Goal: Information Seeking & Learning: Learn about a topic

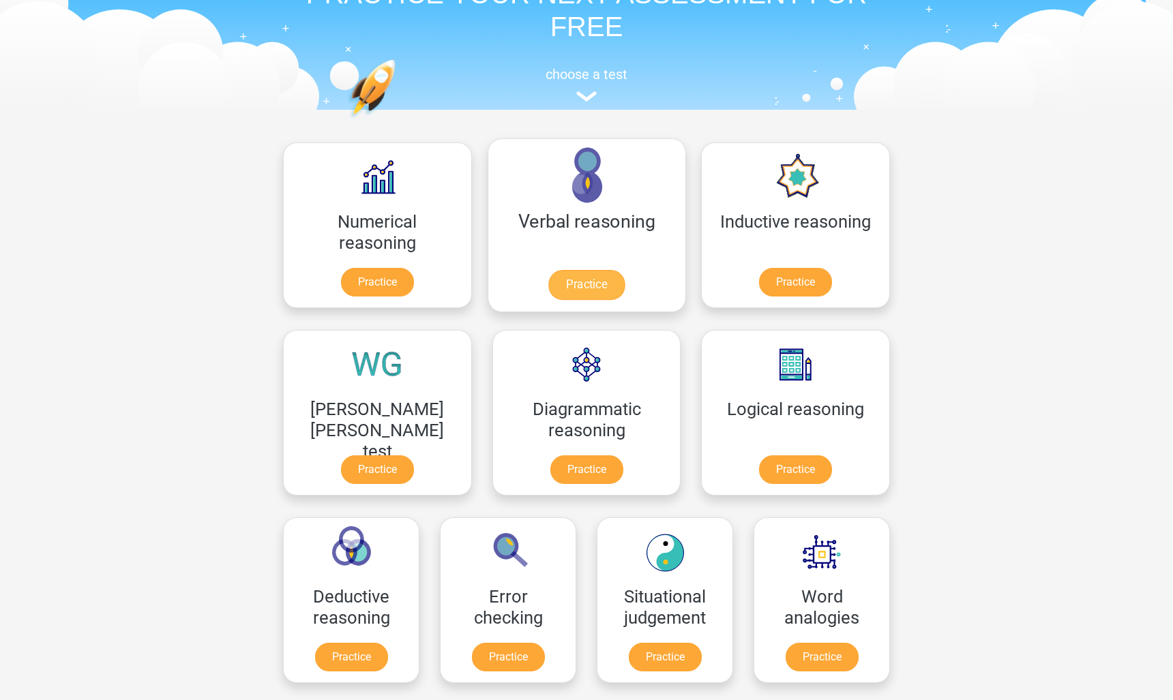
scroll to position [85, 0]
click at [757, 468] on link "Practice" at bounding box center [795, 472] width 76 height 30
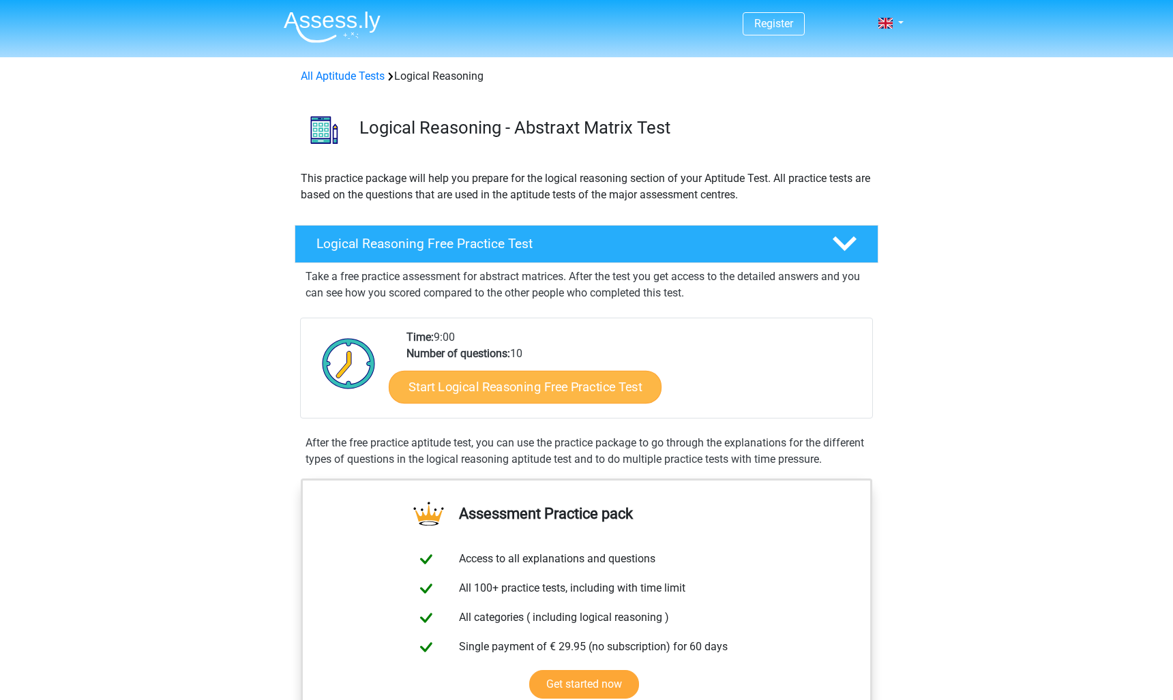
click at [556, 389] on link "Start Logical Reasoning Free Practice Test" at bounding box center [525, 386] width 273 height 33
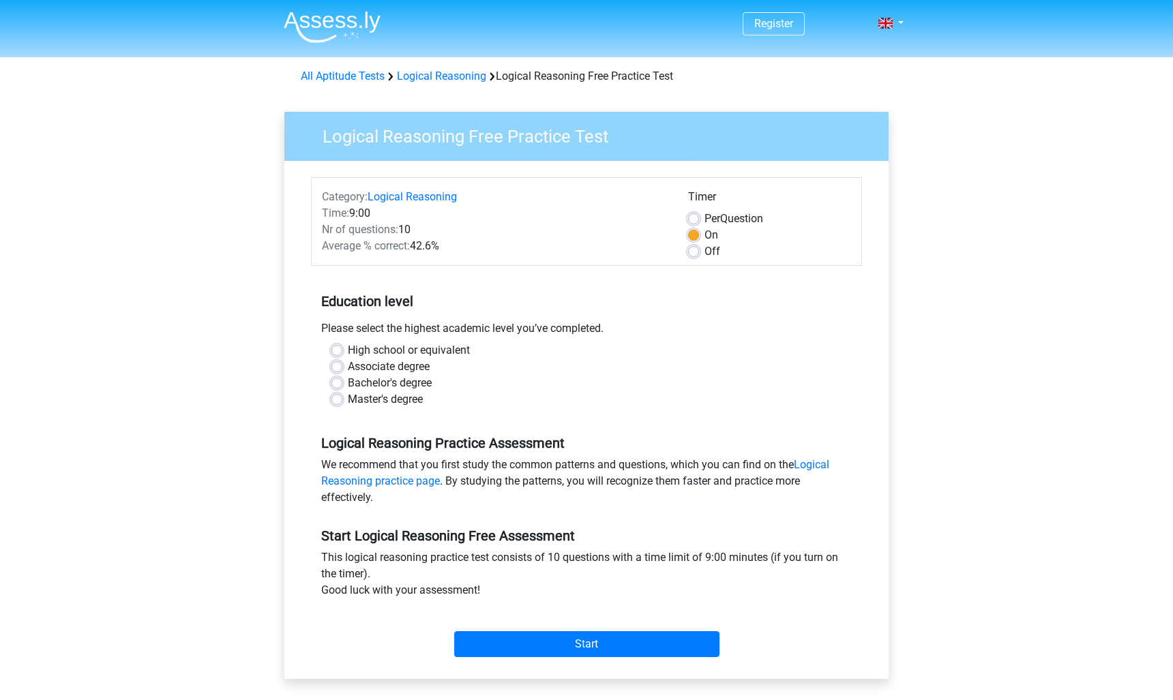
click at [348, 352] on label "High school or equivalent" at bounding box center [409, 350] width 122 height 16
click at [341, 352] on input "High school or equivalent" at bounding box center [336, 349] width 11 height 14
radio input "true"
click at [565, 636] on input "Start" at bounding box center [586, 644] width 265 height 26
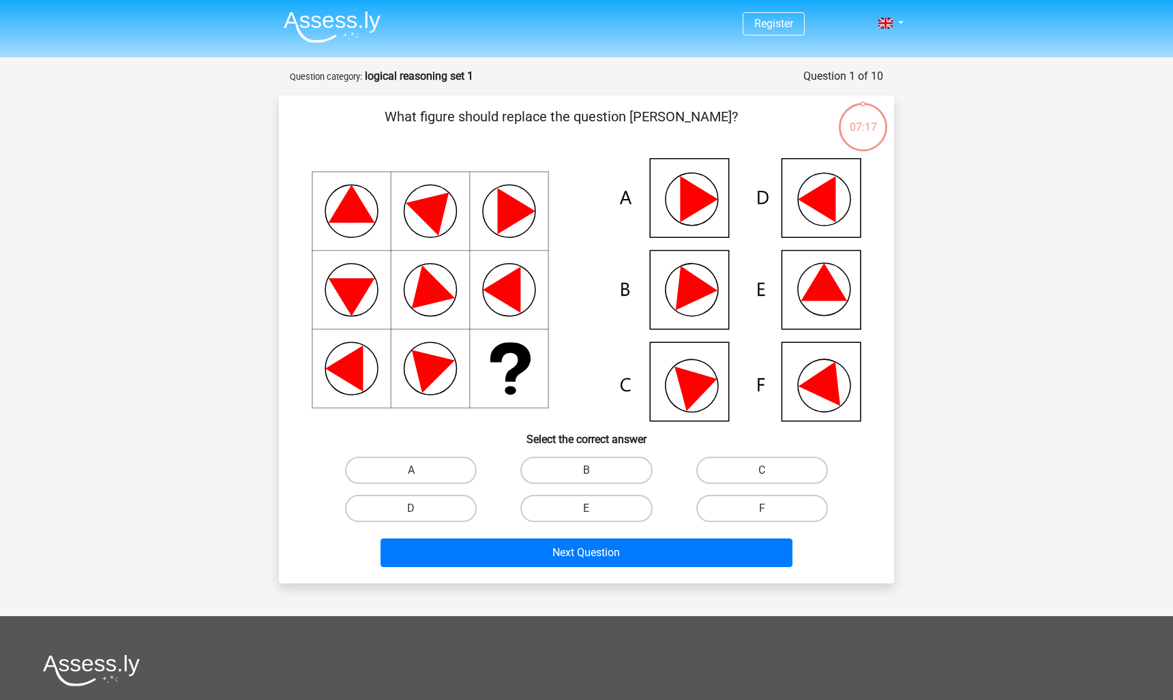
click at [804, 267] on icon at bounding box center [586, 289] width 549 height 263
click at [579, 514] on label "E" at bounding box center [586, 508] width 132 height 27
click at [586, 514] on input "E" at bounding box center [590, 513] width 9 height 9
radio input "true"
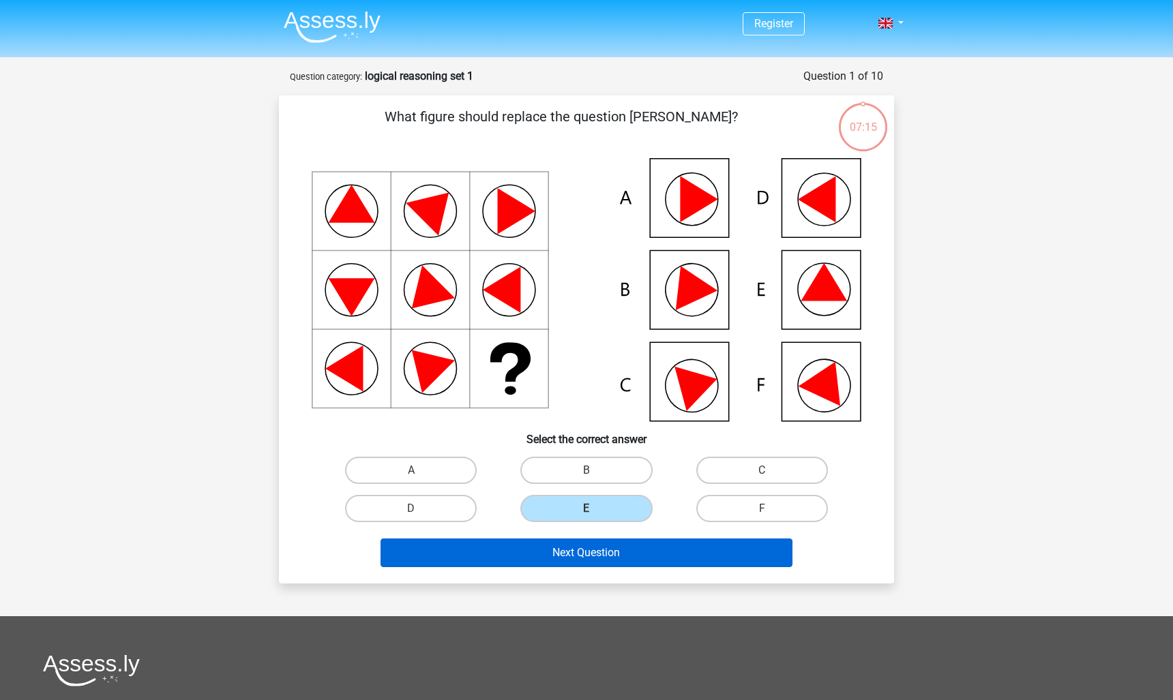
click at [583, 549] on button "Next Question" at bounding box center [586, 553] width 412 height 29
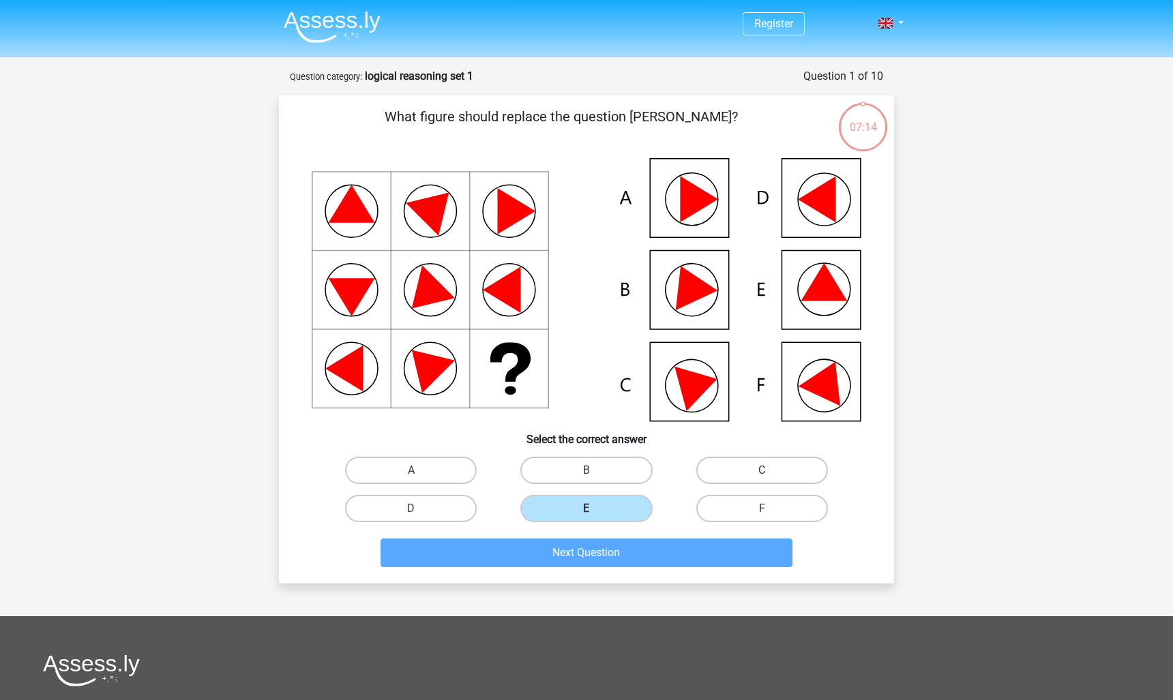
scroll to position [68, 0]
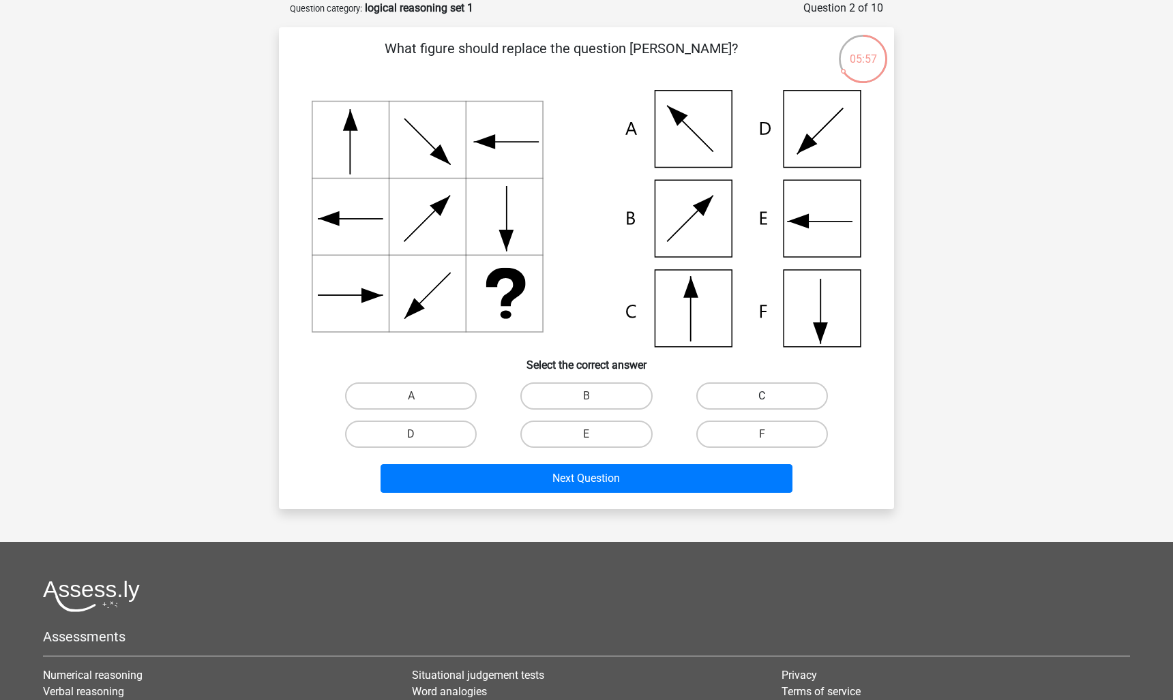
click at [737, 395] on label "C" at bounding box center [762, 395] width 132 height 27
click at [762, 396] on input "C" at bounding box center [766, 400] width 9 height 9
radio input "true"
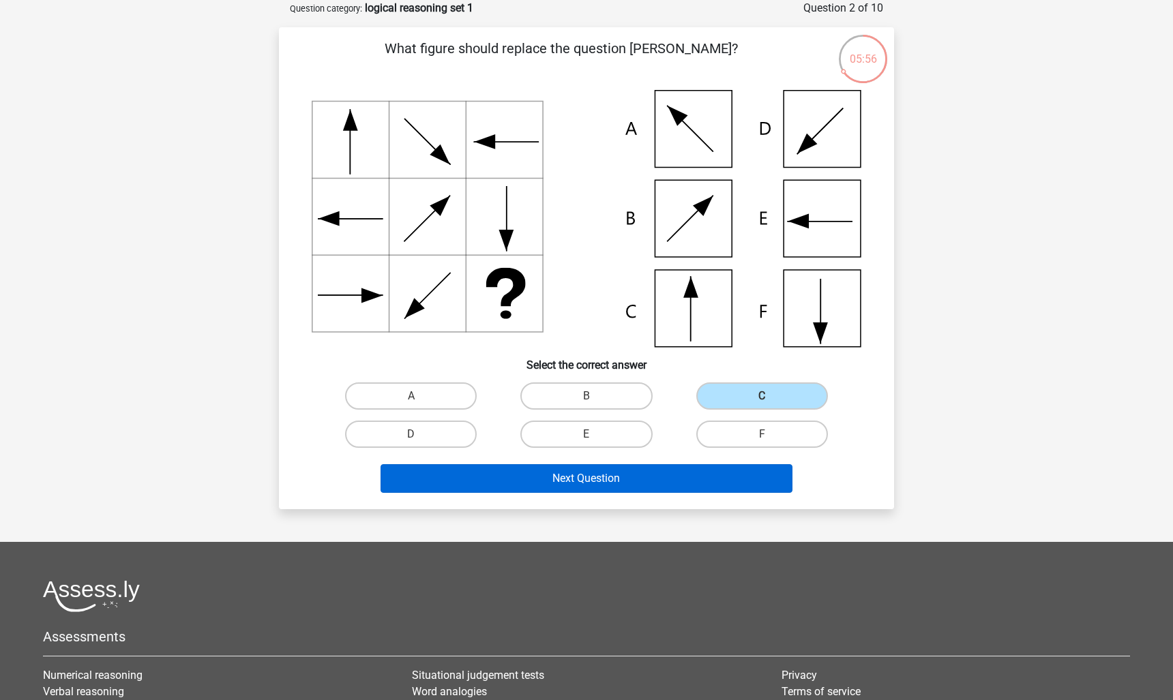
click at [628, 481] on button "Next Question" at bounding box center [586, 478] width 412 height 29
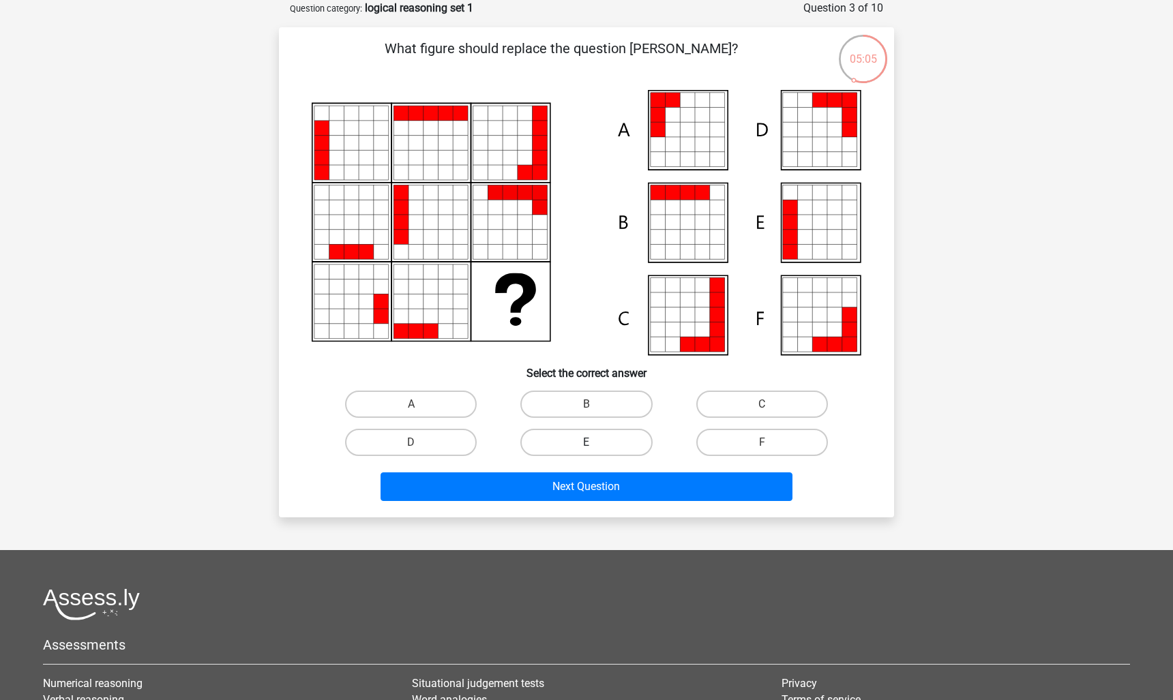
click at [627, 436] on label "E" at bounding box center [586, 442] width 132 height 27
click at [595, 442] on input "E" at bounding box center [590, 446] width 9 height 9
radio input "true"
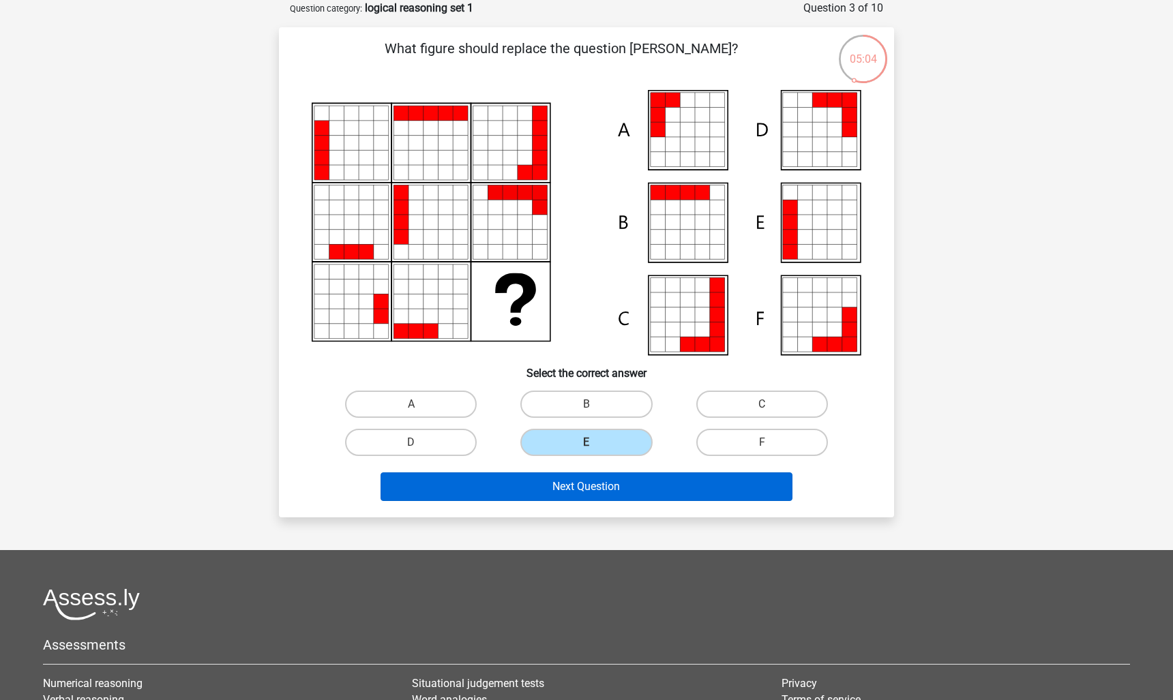
click at [593, 496] on button "Next Question" at bounding box center [586, 486] width 412 height 29
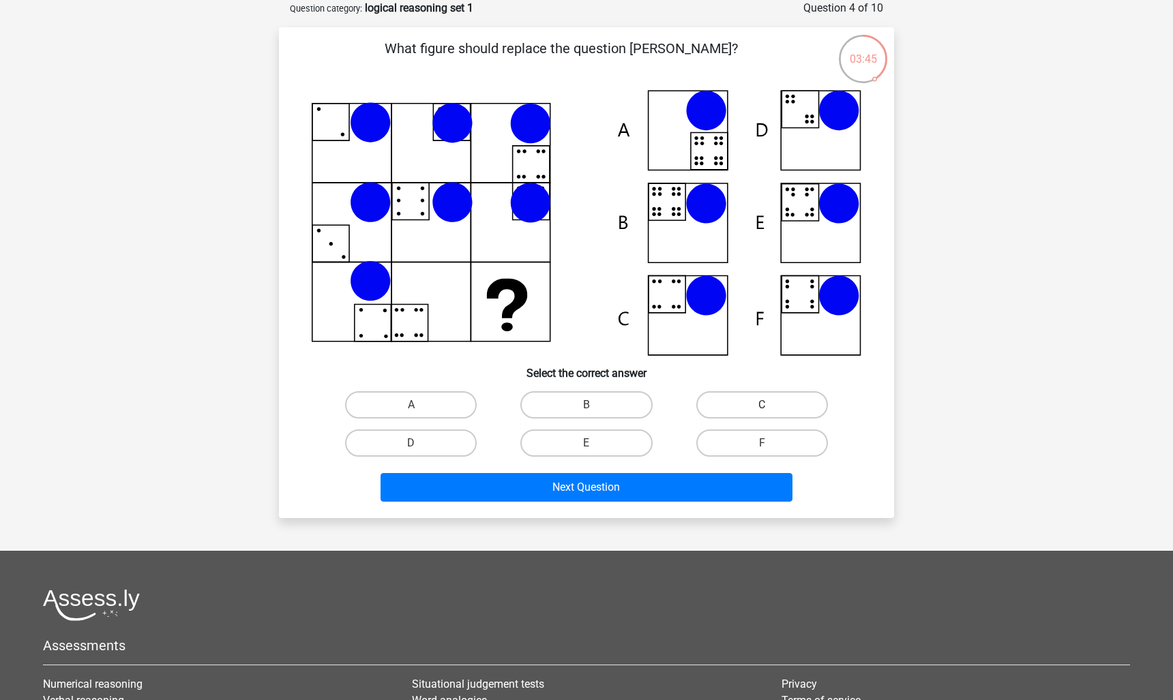
click at [729, 410] on label "C" at bounding box center [762, 404] width 132 height 27
click at [762, 410] on input "C" at bounding box center [766, 409] width 9 height 9
radio input "true"
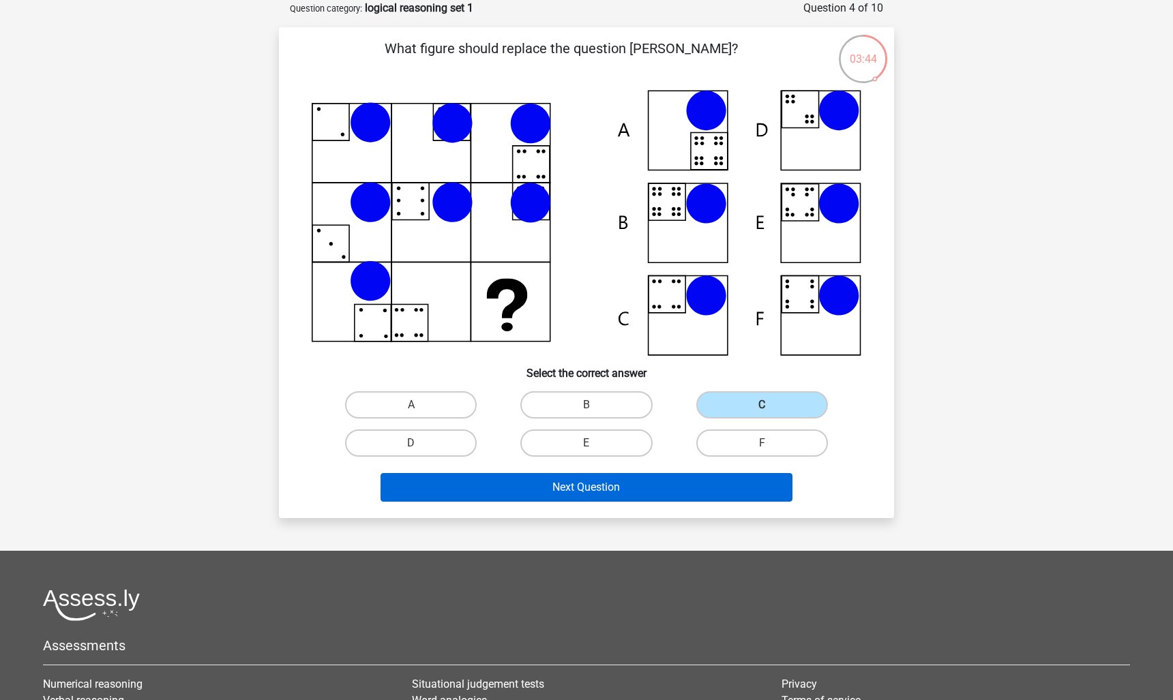
click at [654, 473] on button "Next Question" at bounding box center [586, 487] width 412 height 29
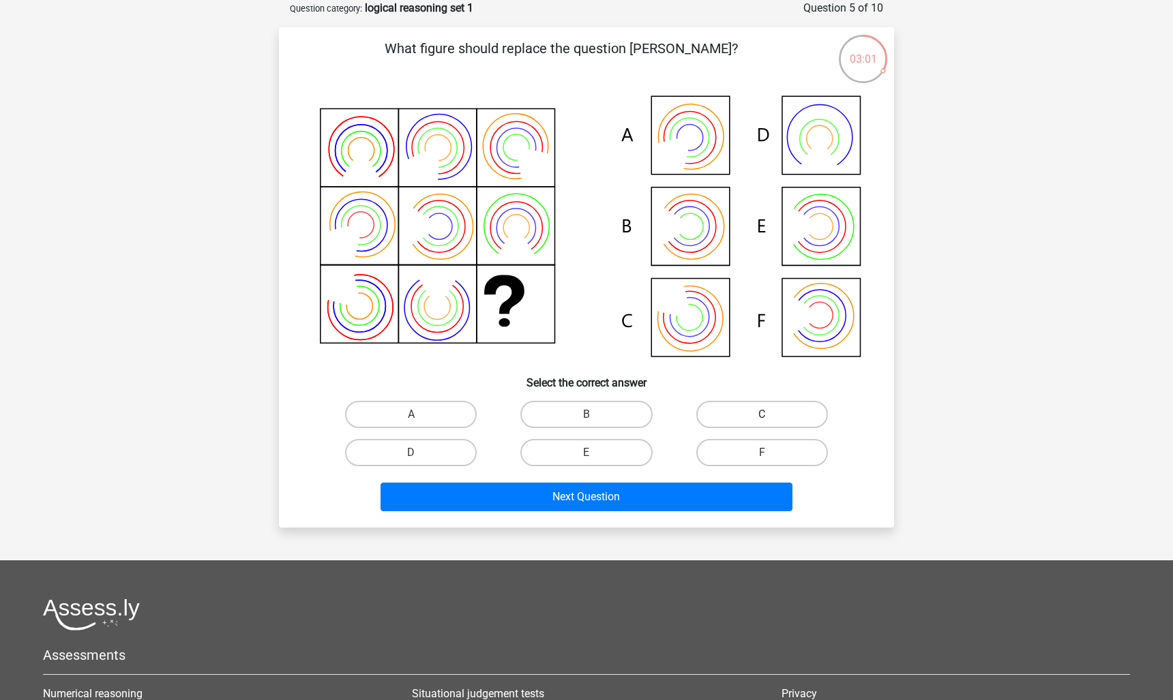
click at [776, 421] on label "C" at bounding box center [762, 414] width 132 height 27
click at [770, 421] on input "C" at bounding box center [766, 419] width 9 height 9
radio input "true"
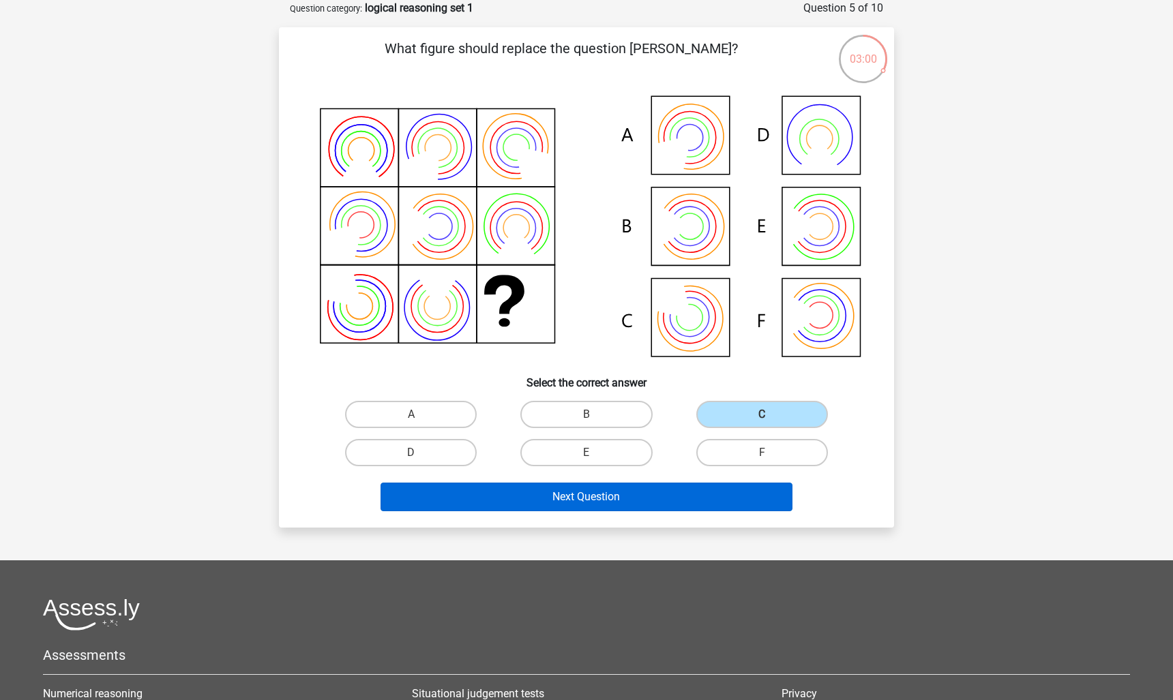
click at [637, 492] on button "Next Question" at bounding box center [586, 497] width 412 height 29
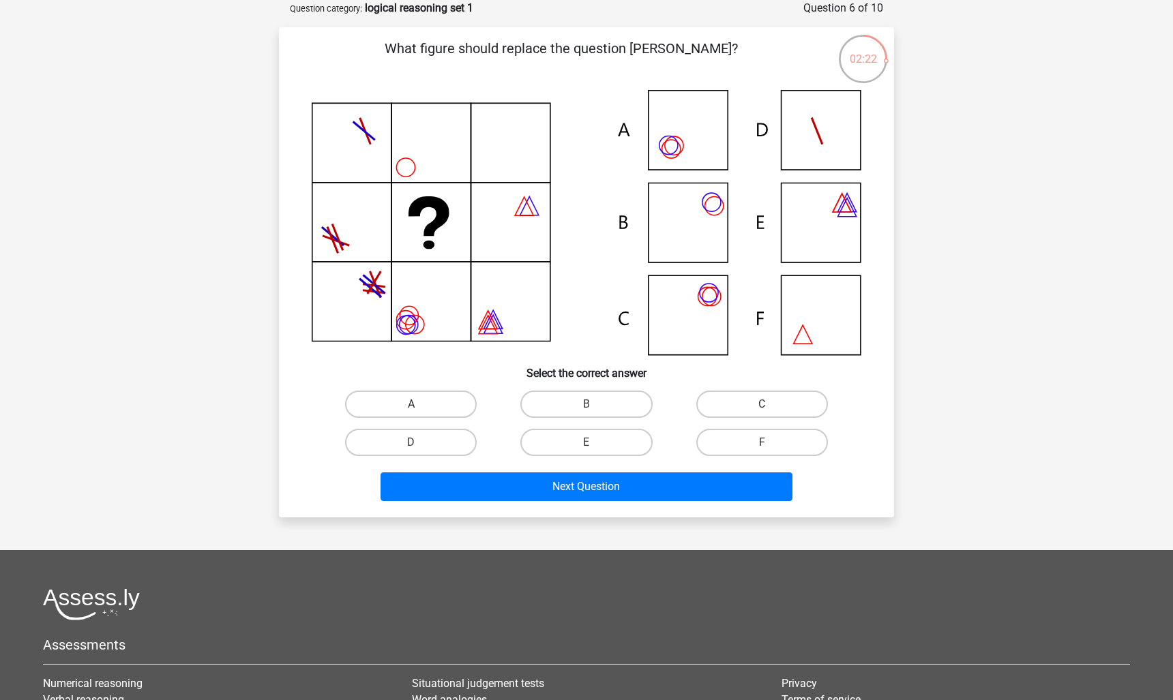
click at [412, 402] on label "A" at bounding box center [411, 404] width 132 height 27
click at [412, 404] on input "A" at bounding box center [415, 408] width 9 height 9
radio input "true"
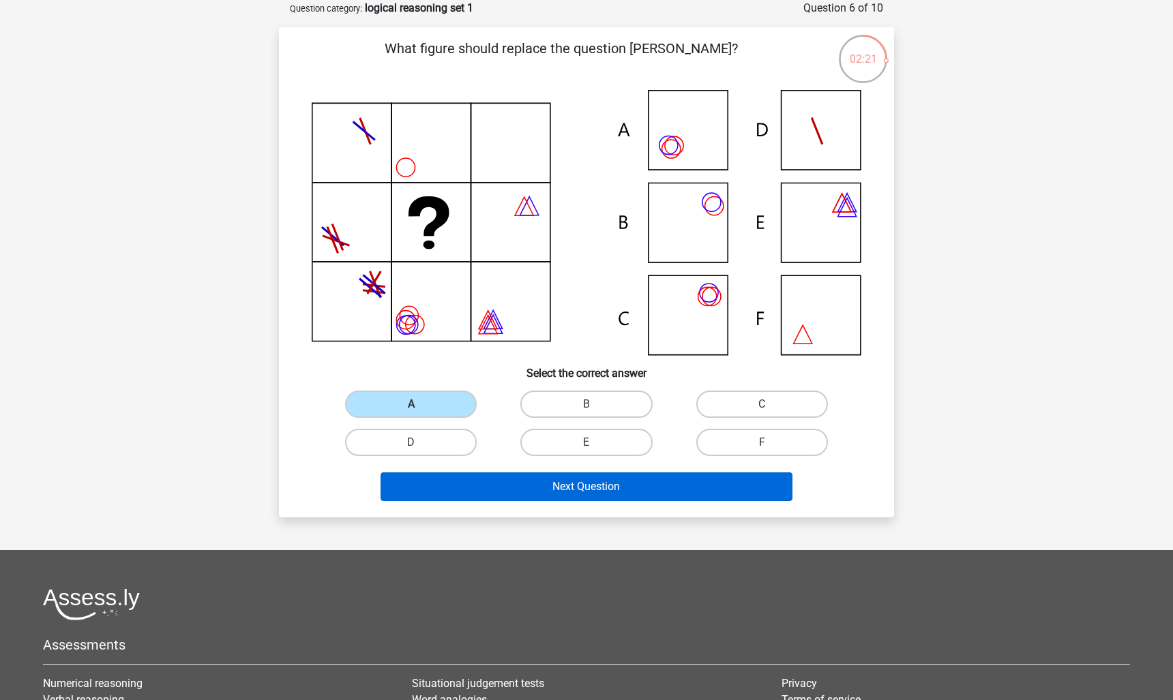
click at [472, 484] on button "Next Question" at bounding box center [586, 486] width 412 height 29
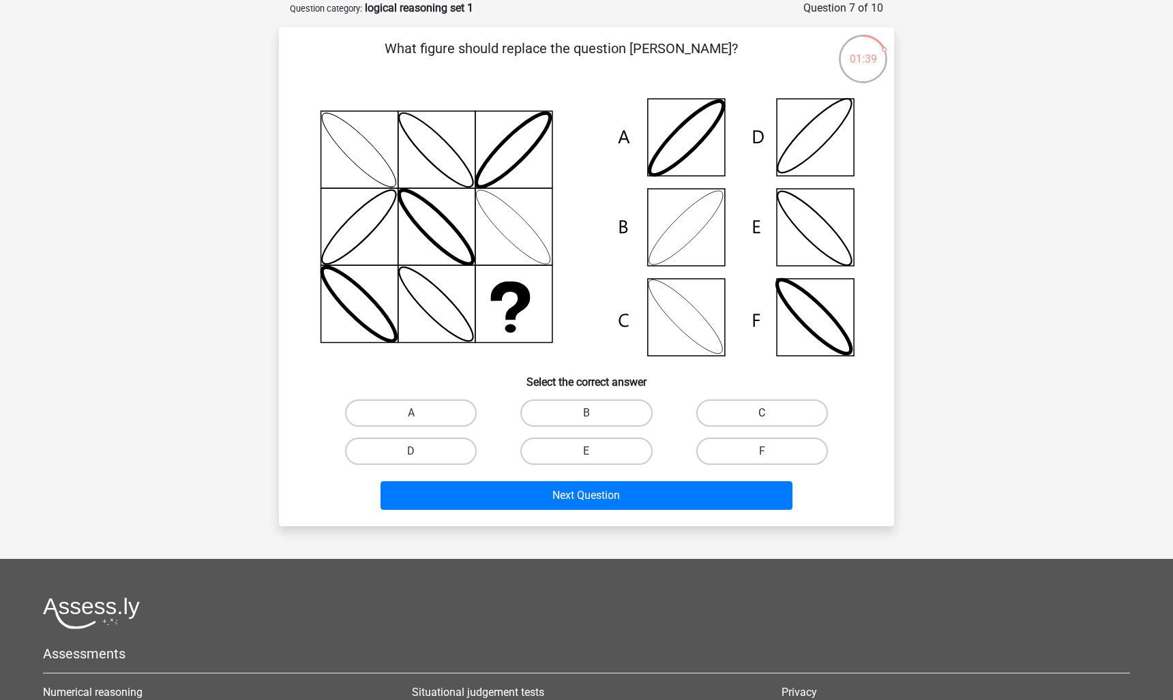
click at [736, 414] on label "C" at bounding box center [762, 413] width 132 height 27
click at [762, 414] on input "C" at bounding box center [766, 417] width 9 height 9
radio input "true"
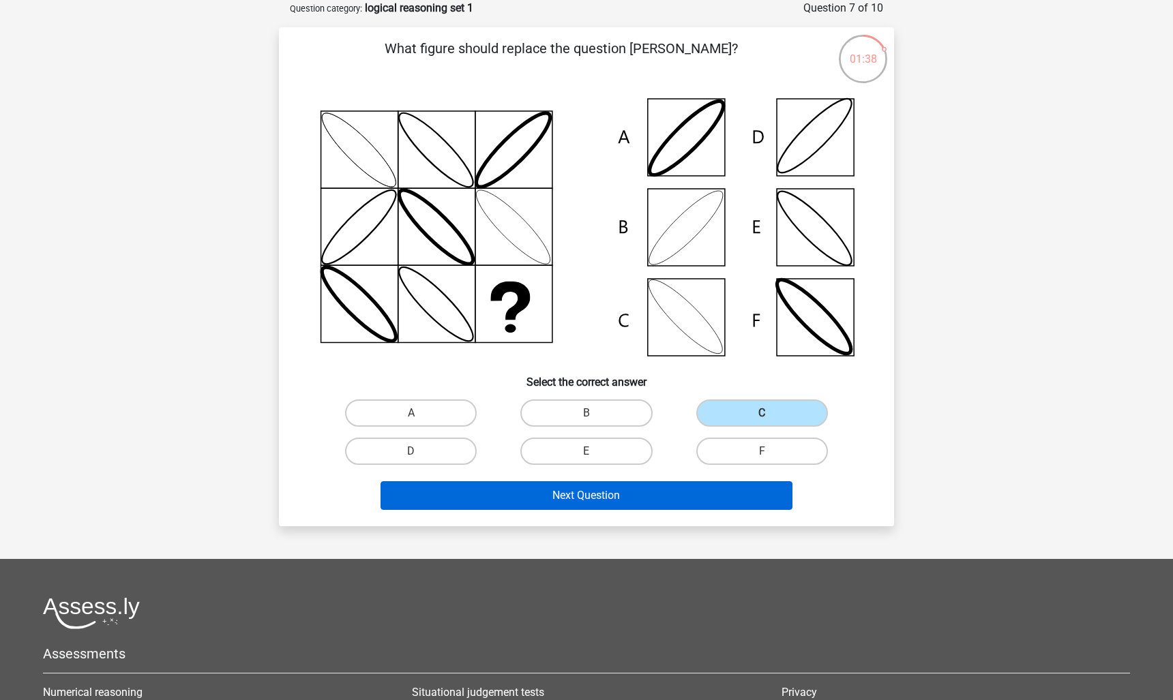
click at [631, 503] on button "Next Question" at bounding box center [586, 495] width 412 height 29
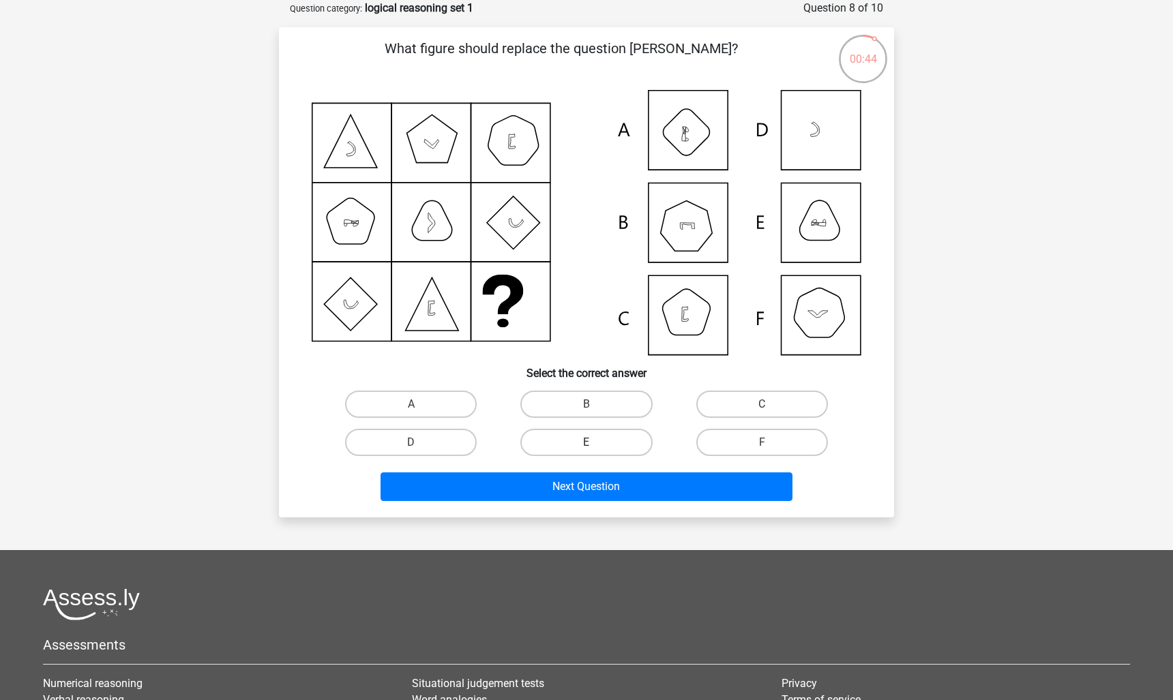
click at [593, 436] on label "E" at bounding box center [586, 442] width 132 height 27
click at [593, 442] on input "E" at bounding box center [590, 446] width 9 height 9
radio input "true"
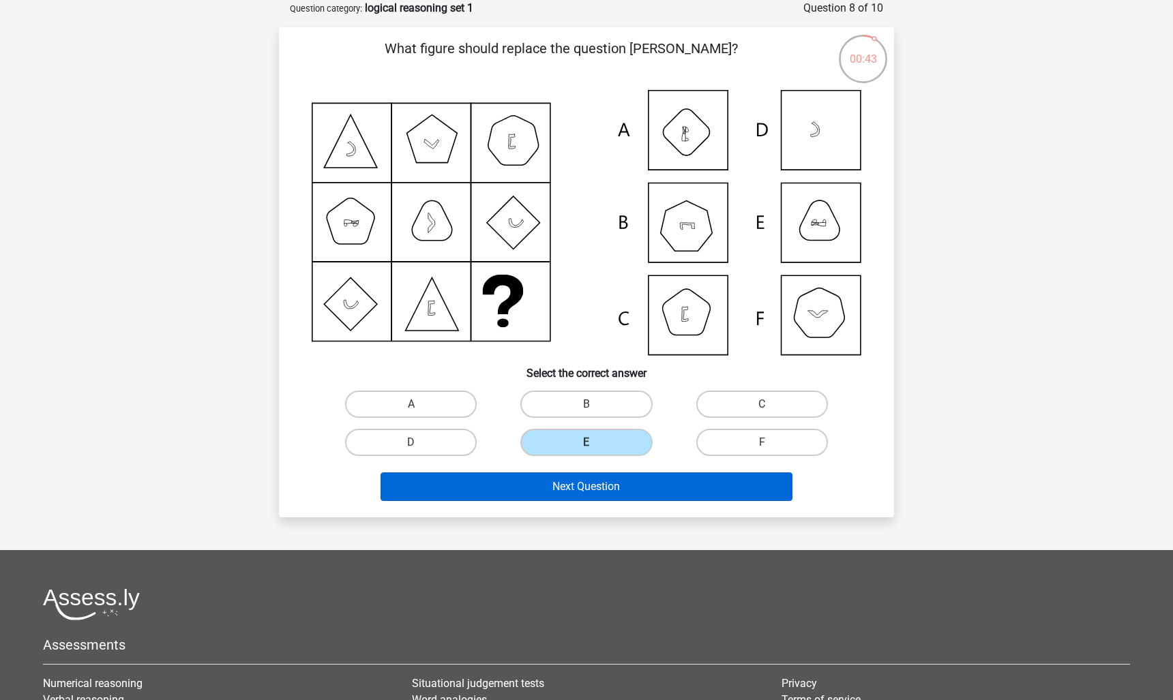
click at [581, 483] on button "Next Question" at bounding box center [586, 486] width 412 height 29
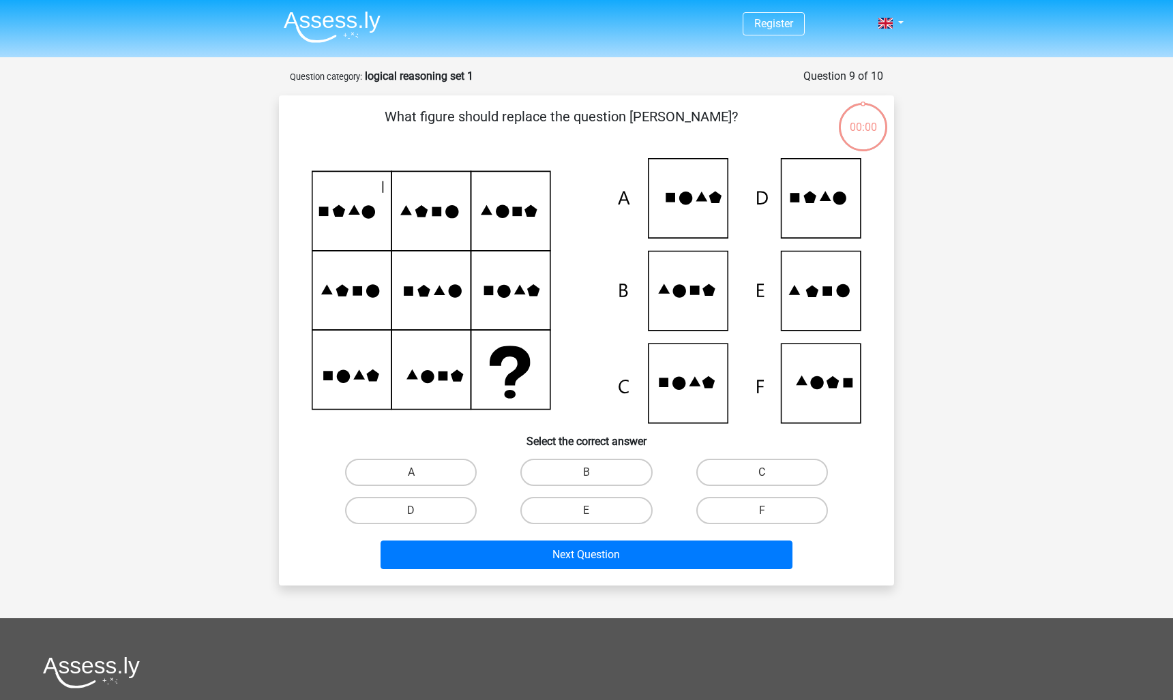
scroll to position [68, 0]
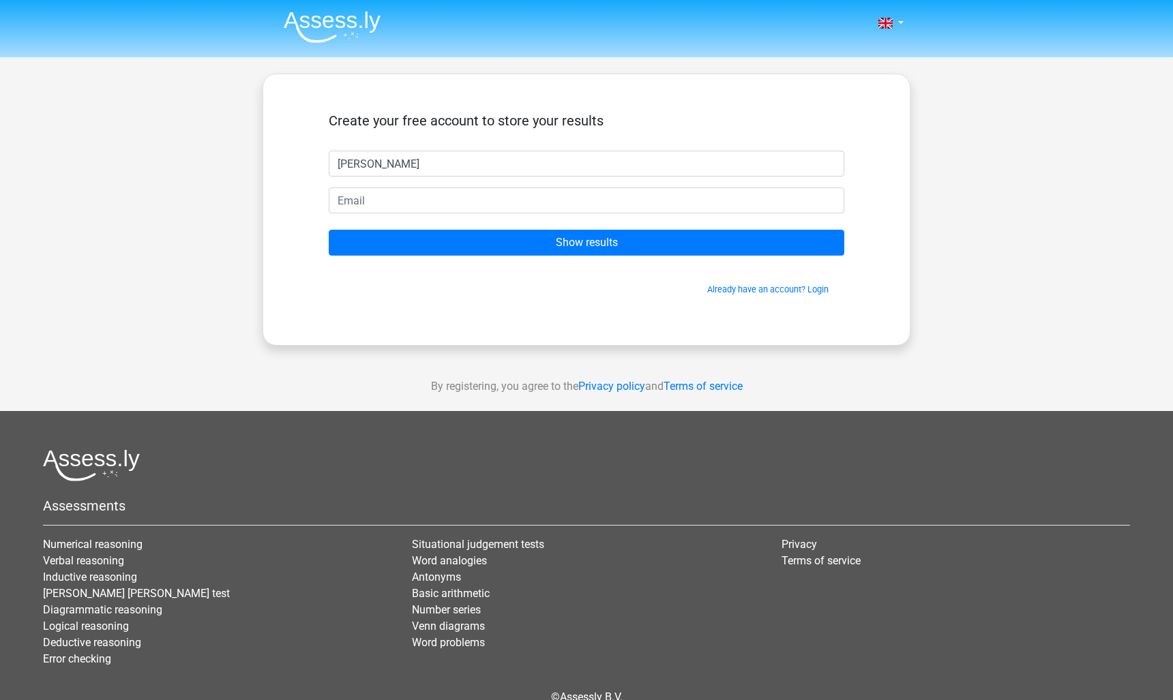
type input "[PERSON_NAME]"
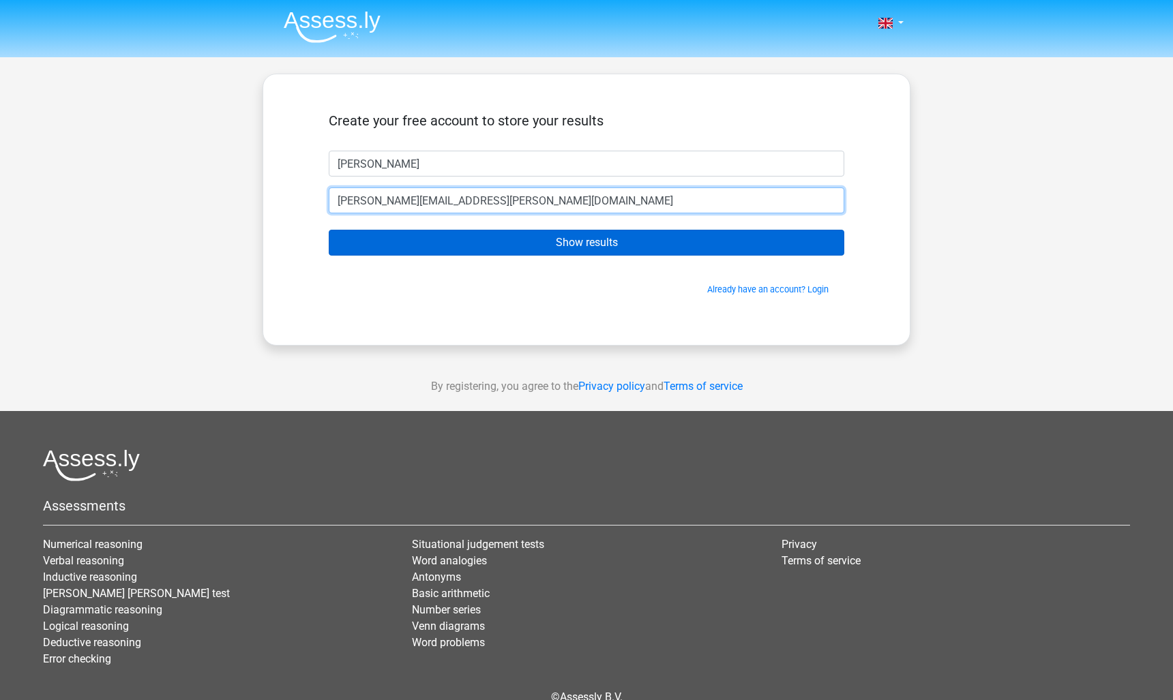
type input "[PERSON_NAME][EMAIL_ADDRESS][PERSON_NAME][DOMAIN_NAME]"
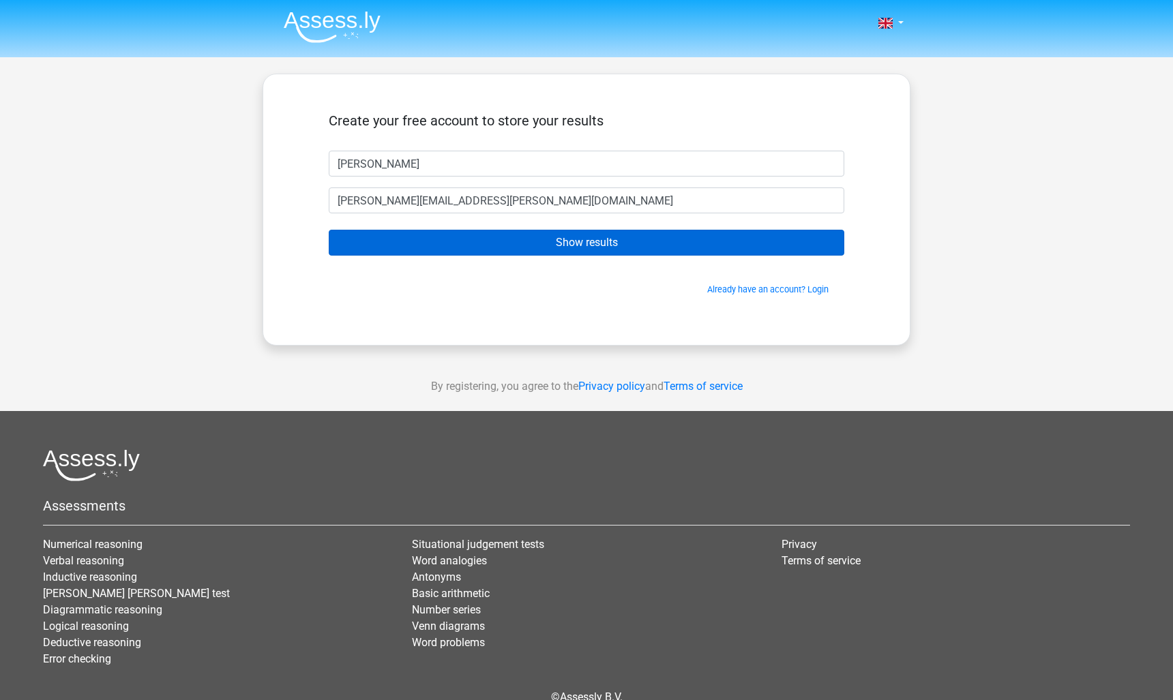
click at [573, 250] on input "Show results" at bounding box center [586, 243] width 515 height 26
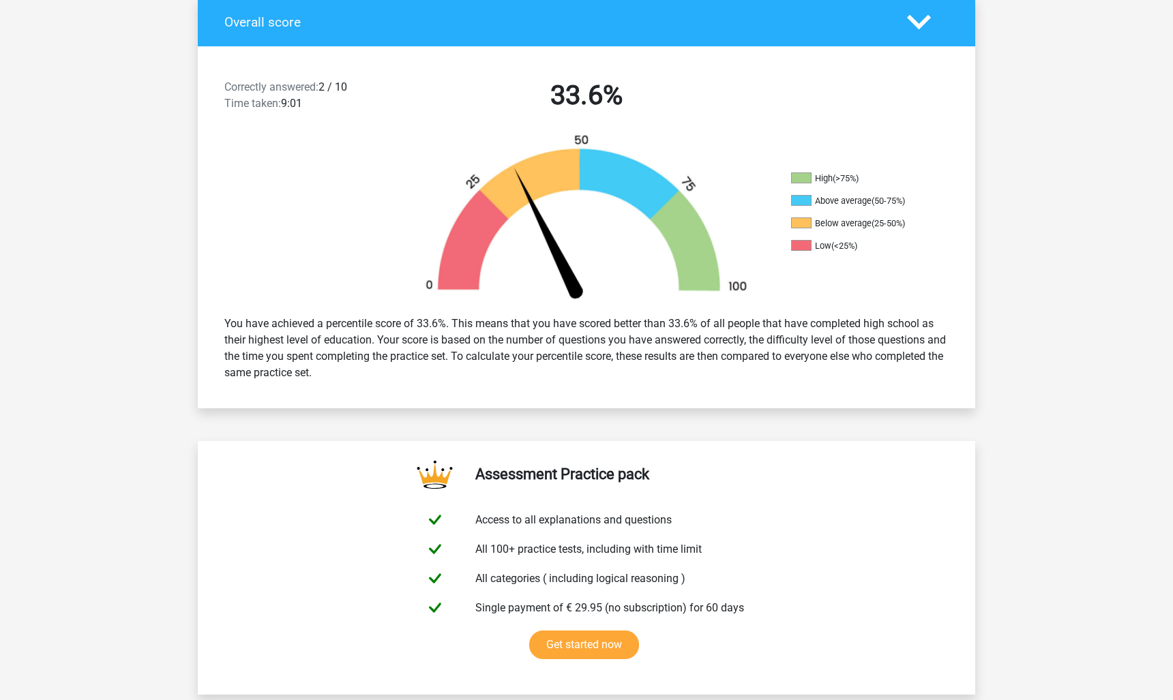
scroll to position [295, 0]
